Goal: Task Accomplishment & Management: Use online tool/utility

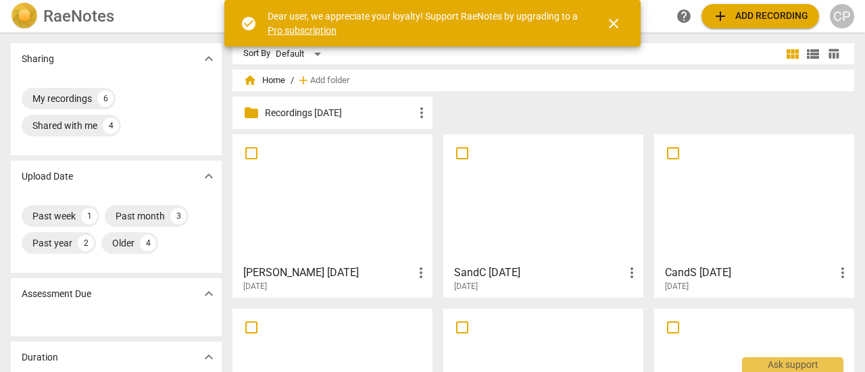
click at [767, 18] on span "add Add recording" at bounding box center [760, 16] width 96 height 16
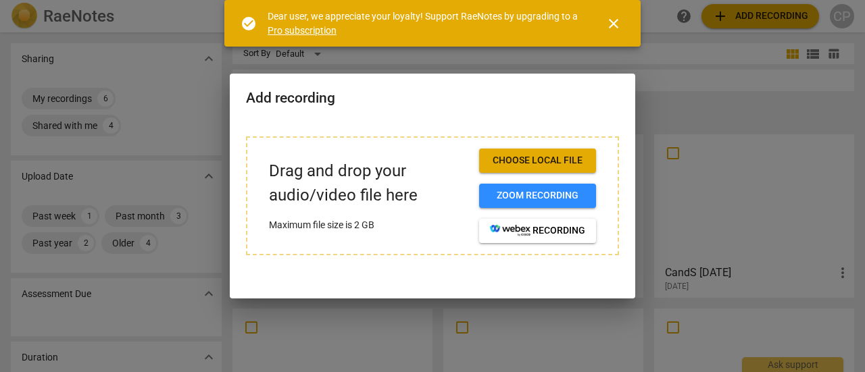
click at [526, 163] on span "Choose local file" at bounding box center [537, 161] width 95 height 14
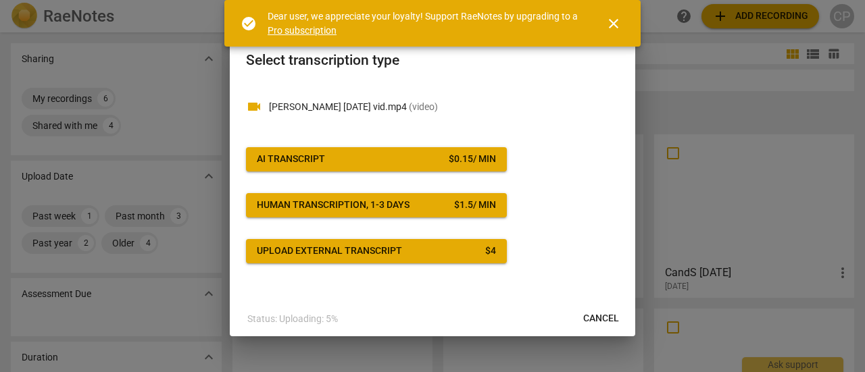
click at [345, 161] on span "AI Transcript $ 0.15 / min" at bounding box center [376, 160] width 239 height 14
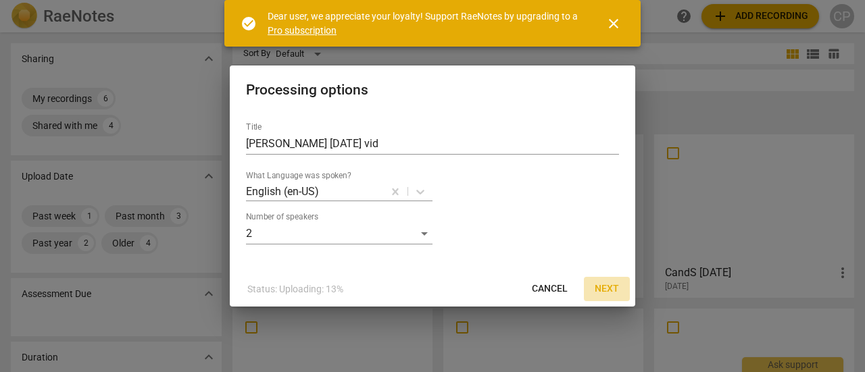
click at [605, 287] on span "Next" at bounding box center [606, 289] width 24 height 14
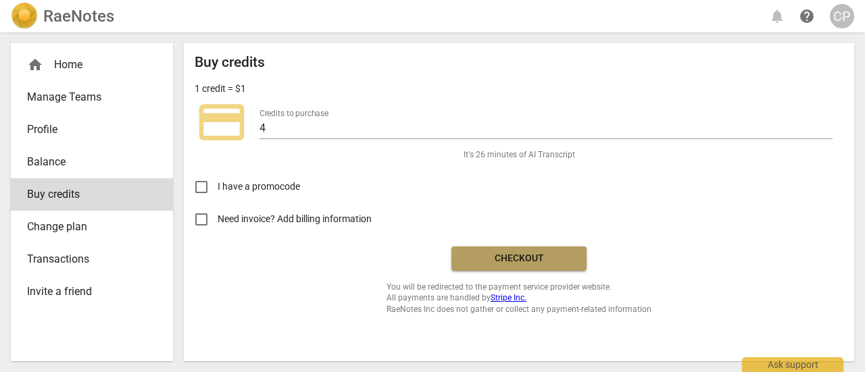
click at [511, 264] on span "Checkout" at bounding box center [518, 259] width 113 height 14
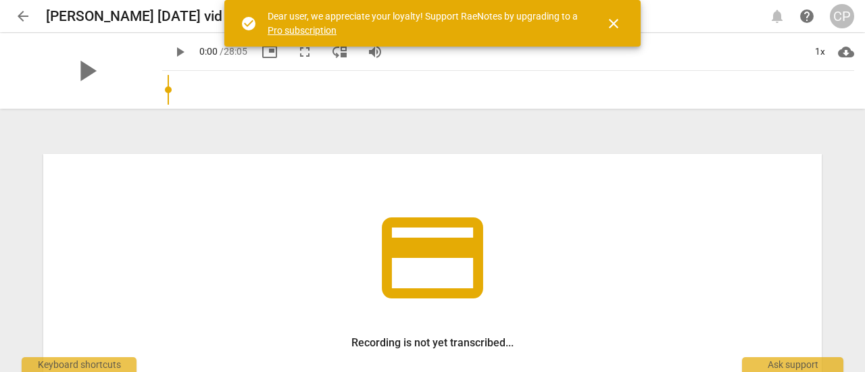
click at [619, 21] on span "close" at bounding box center [613, 24] width 16 height 16
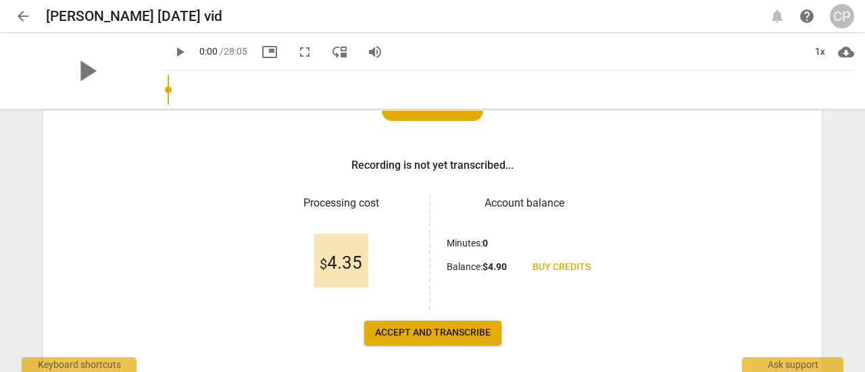
scroll to position [178, 0]
click at [432, 330] on span "Accept and transcribe" at bounding box center [432, 333] width 115 height 14
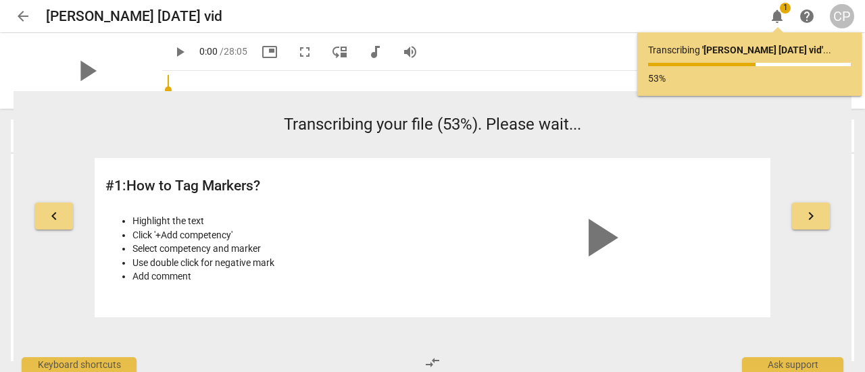
click at [432, 330] on div "keyboard_arrow_left Transcribing your file (53%). Please wait... # 1 : How to T…" at bounding box center [433, 229] width 838 height 277
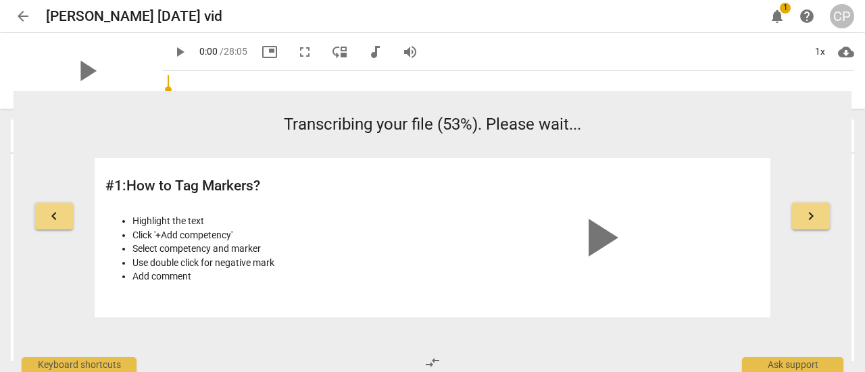
click at [432, 330] on div "keyboard_arrow_left Transcribing your file (53%). Please wait... # 1 : How to T…" at bounding box center [433, 229] width 838 height 277
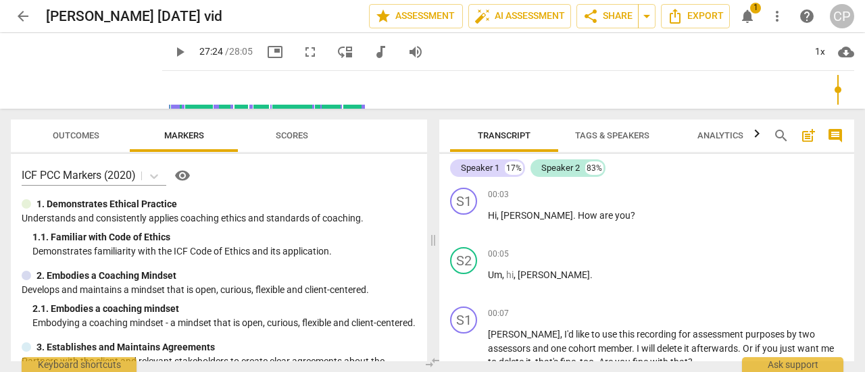
click at [836, 90] on input "range" at bounding box center [511, 89] width 686 height 43
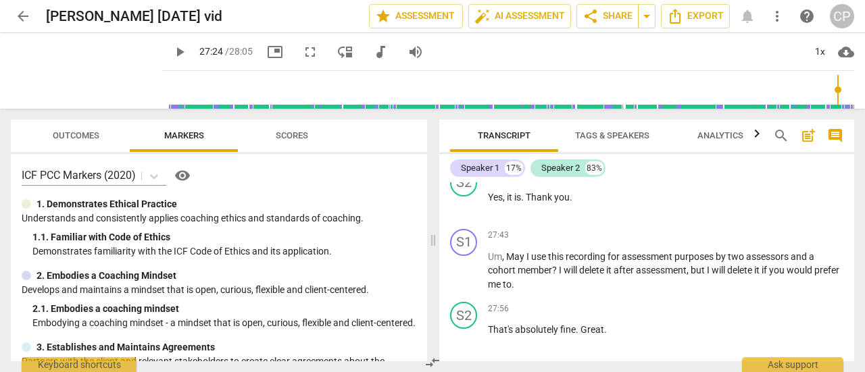
scroll to position [7376, 0]
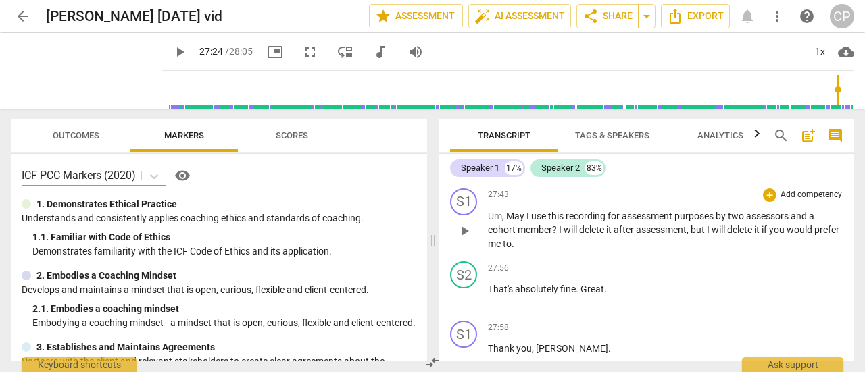
drag, startPoint x: 863, startPoint y: 349, endPoint x: 847, endPoint y: 283, distance: 68.0
click at [847, 283] on div "Transcript Tags & Speakers Analytics search post_add comment Speaker 1 17% Spea…" at bounding box center [649, 240] width 431 height 263
click at [301, 88] on input "range" at bounding box center [511, 89] width 686 height 43
click at [193, 90] on input "range" at bounding box center [511, 89] width 686 height 43
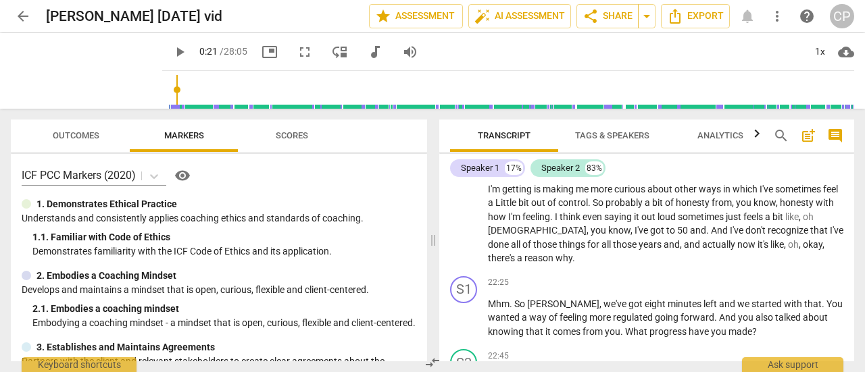
scroll to position [5653, 0]
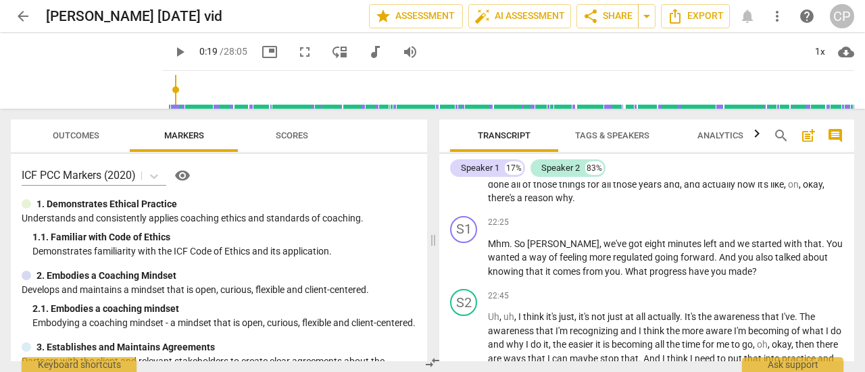
type input "18"
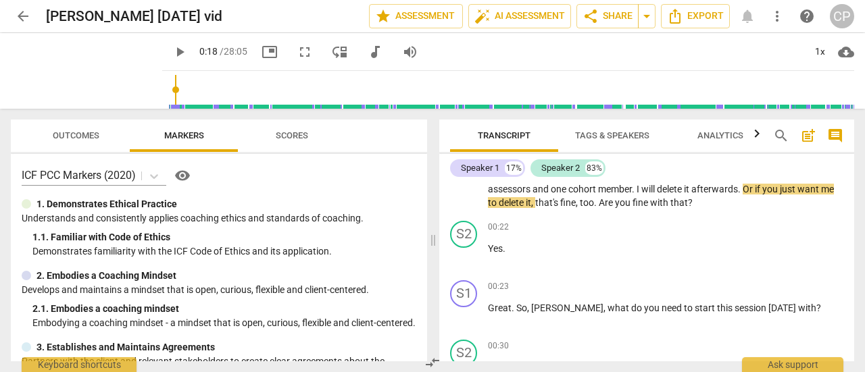
click at [850, 195] on div "S1 play_arrow pause 00:03 + Add competency keyboard_arrow_right Hi , Sarah . Ho…" at bounding box center [646, 271] width 415 height 179
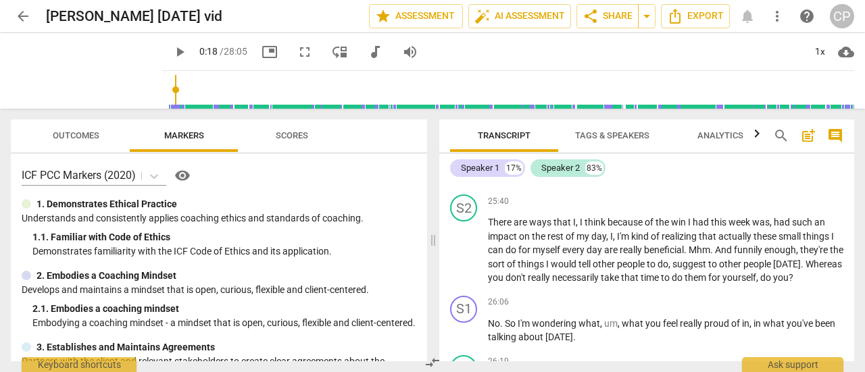
scroll to position [6890, 0]
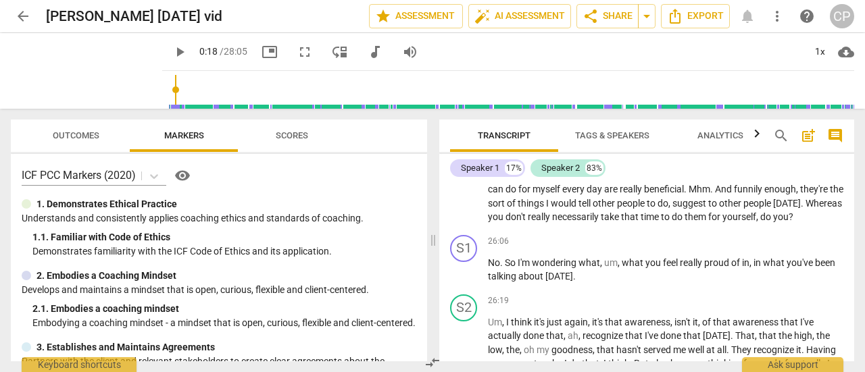
click at [854, 340] on div "Transcript Tags & Speakers Analytics search post_add comment Speaker 1 17% Spea…" at bounding box center [649, 240] width 431 height 263
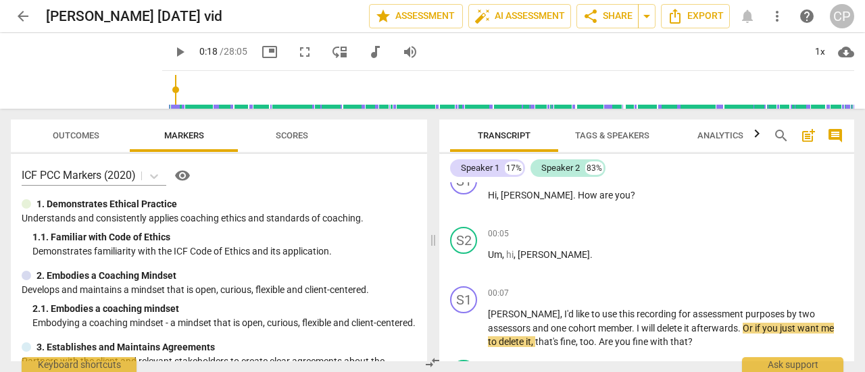
scroll to position [0, 0]
